Goal: Transaction & Acquisition: Purchase product/service

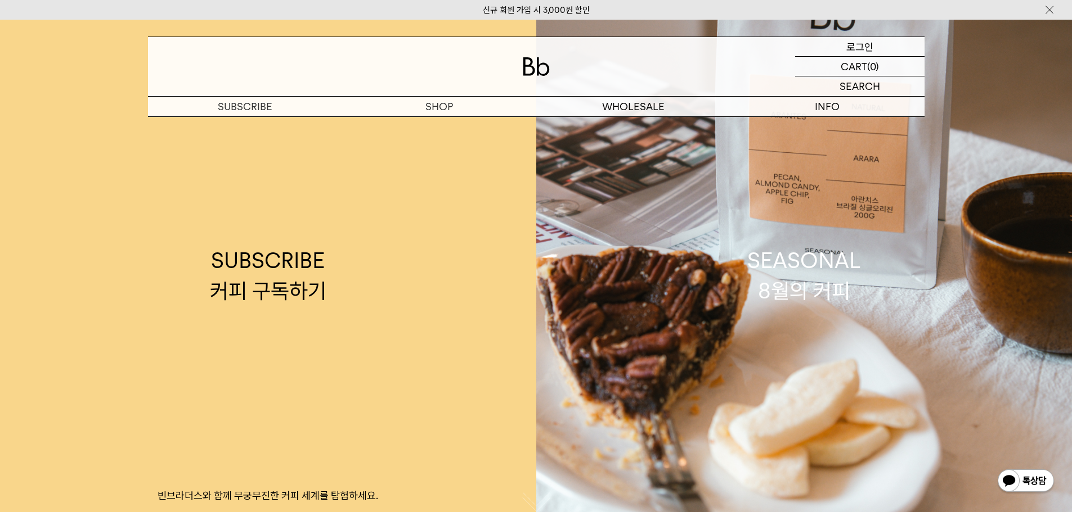
click at [854, 48] on p "로그인" at bounding box center [859, 46] width 27 height 19
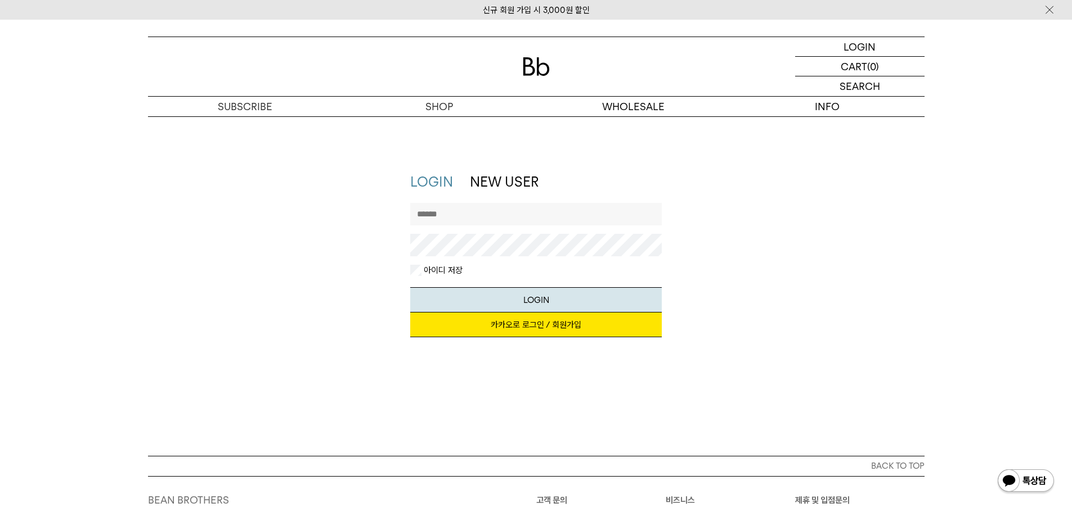
click at [492, 330] on link "카카오로 로그인 / 회원가입" at bounding box center [535, 325] width 251 height 25
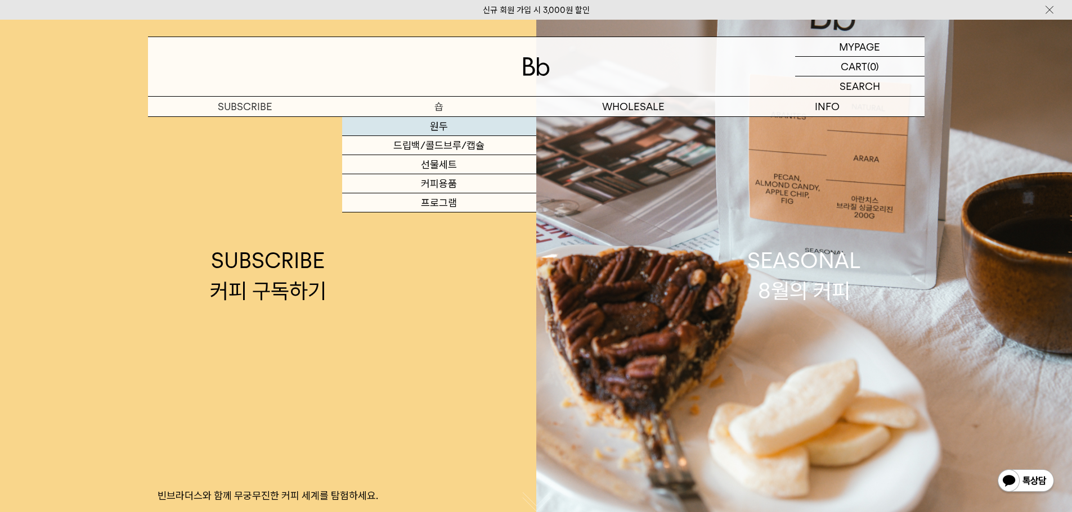
click at [438, 127] on link "원두" at bounding box center [439, 126] width 194 height 19
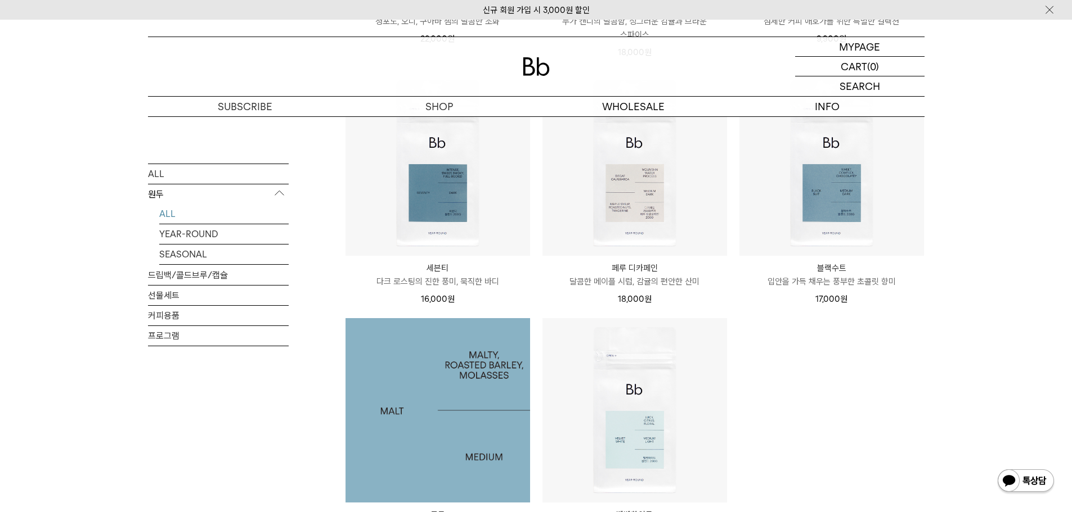
scroll to position [844, 0]
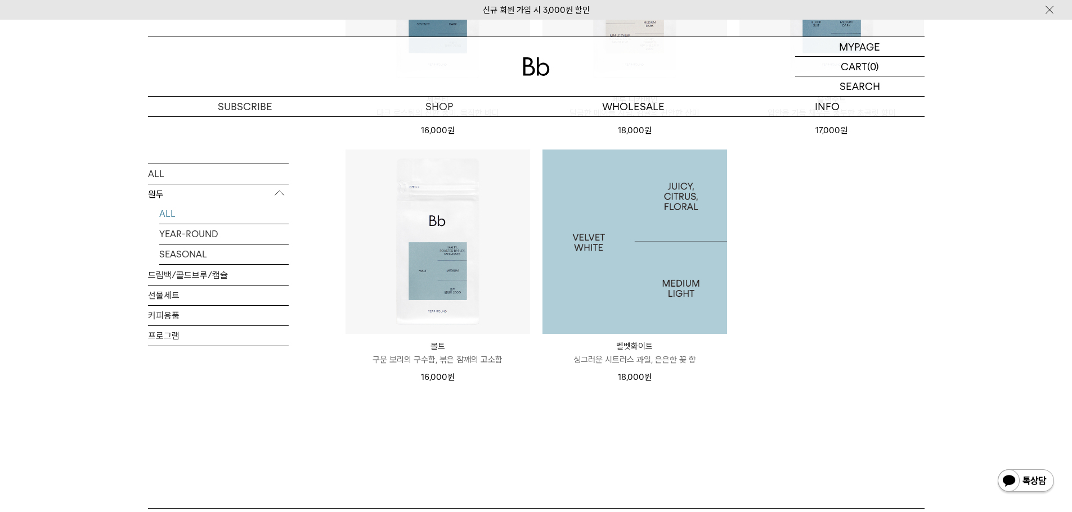
click at [636, 323] on img at bounding box center [634, 242] width 184 height 184
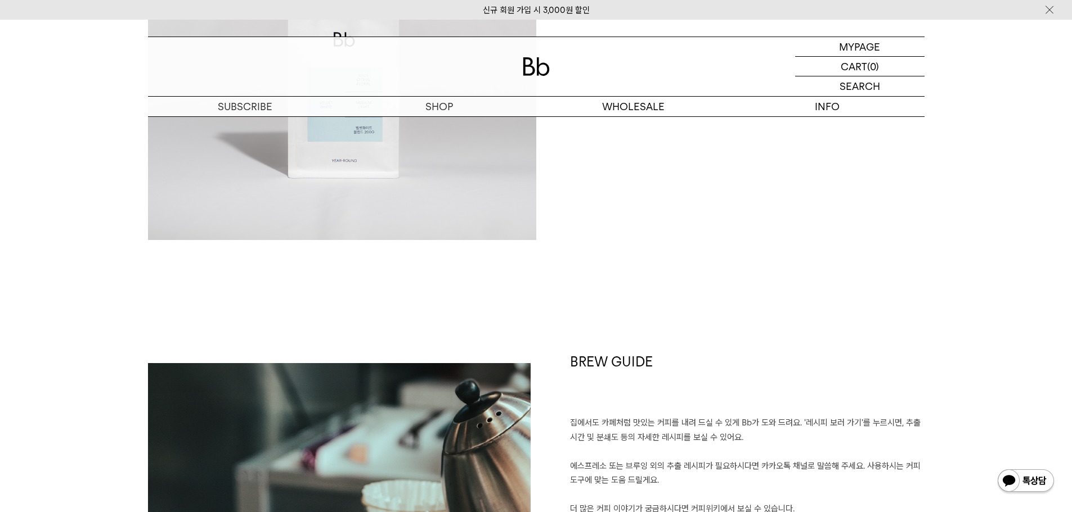
scroll to position [787, 0]
